Goal: Transaction & Acquisition: Book appointment/travel/reservation

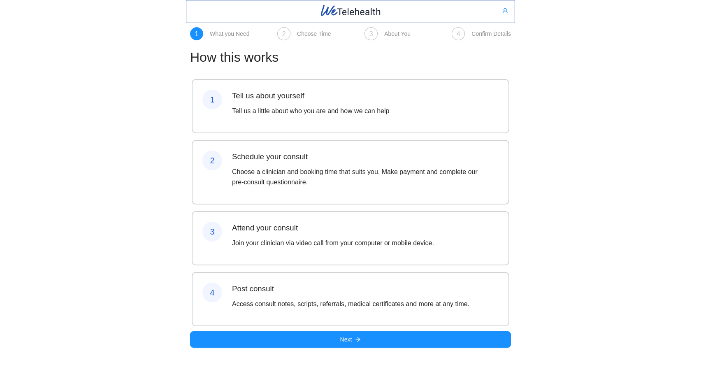
click at [382, 316] on div "Post consult Access consult notes, scripts, referrals, medical certificates and…" at bounding box center [350, 299] width 237 height 33
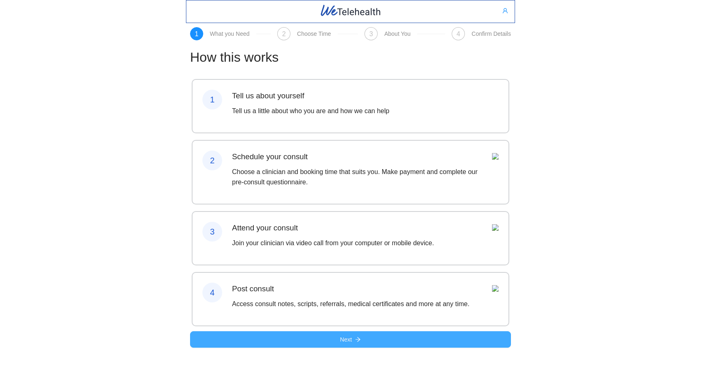
click at [382, 348] on button "Next" at bounding box center [350, 339] width 321 height 16
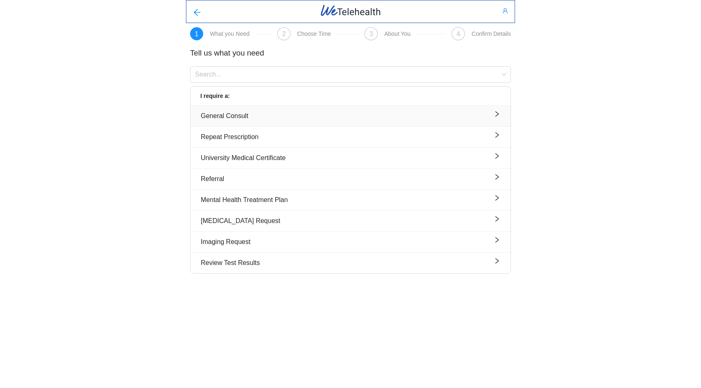
click at [265, 117] on div "General Consult" at bounding box center [351, 116] width 300 height 10
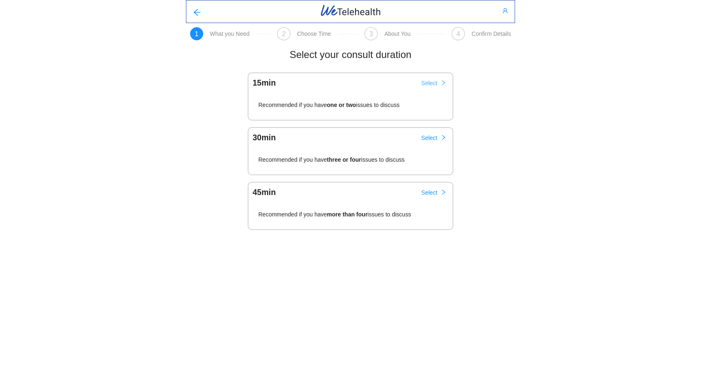
click at [433, 80] on span "Select" at bounding box center [429, 83] width 16 height 9
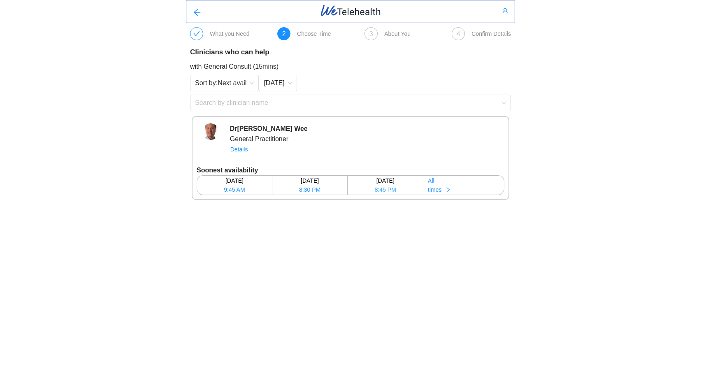
click at [392, 190] on span "8:45 PM" at bounding box center [385, 189] width 21 height 9
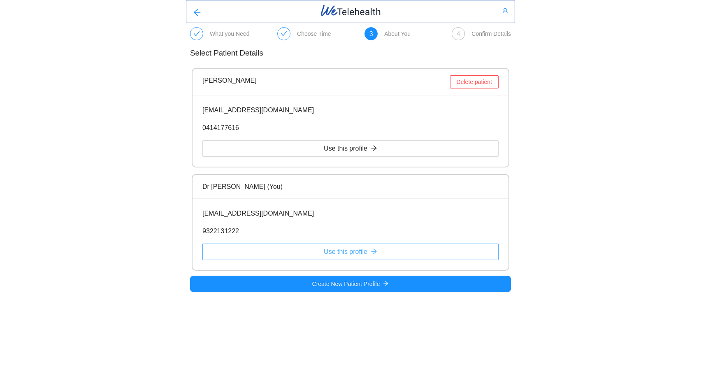
click at [400, 252] on button "Use this profile" at bounding box center [351, 252] width 296 height 16
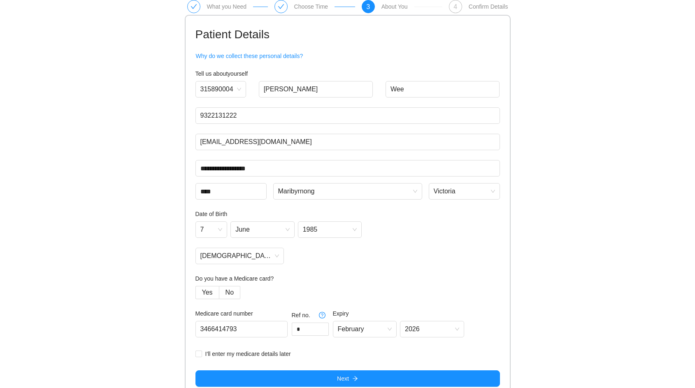
scroll to position [37, 0]
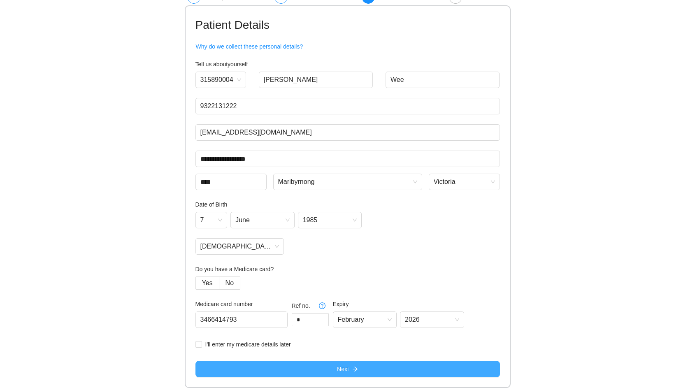
click at [363, 365] on button "Next" at bounding box center [348, 369] width 305 height 16
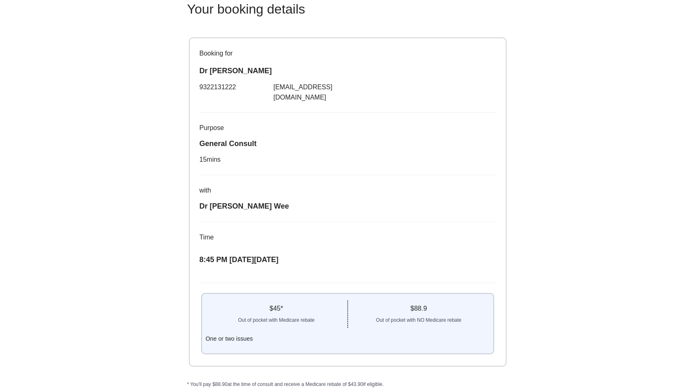
scroll to position [72, 0]
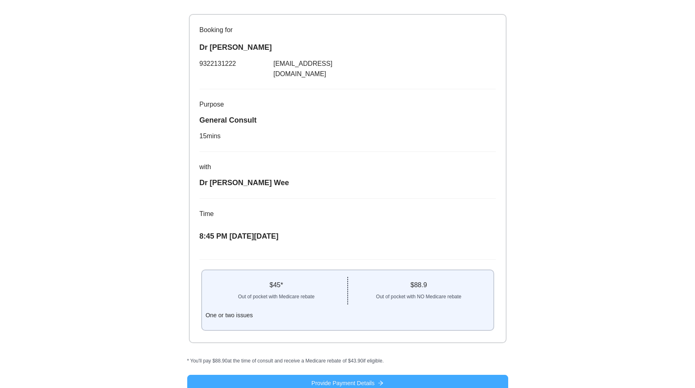
click at [370, 379] on span "Provide Payment Details" at bounding box center [343, 383] width 63 height 9
